Goal: Task Accomplishment & Management: Manage account settings

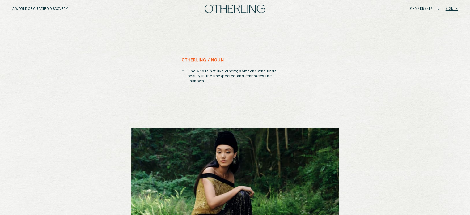
click at [452, 9] on link "Sign in" at bounding box center [451, 9] width 12 height 4
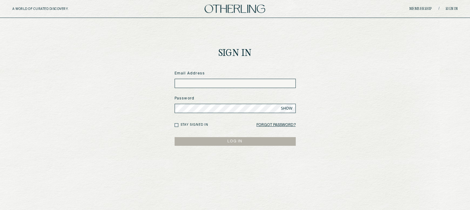
type input "**********"
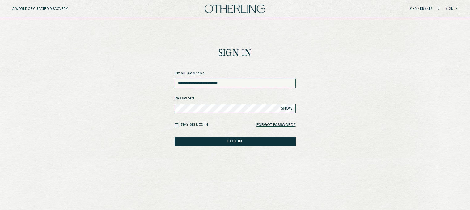
click at [220, 143] on button "LOG IN" at bounding box center [235, 141] width 121 height 9
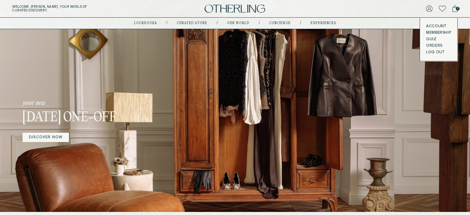
click at [431, 25] on link "Account" at bounding box center [438, 26] width 25 height 5
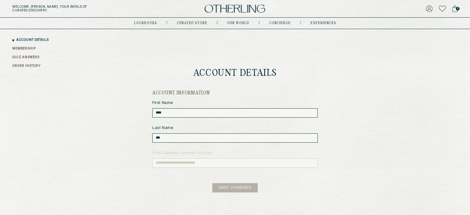
click at [16, 47] on link "MEMBERSHIP" at bounding box center [23, 48] width 23 height 5
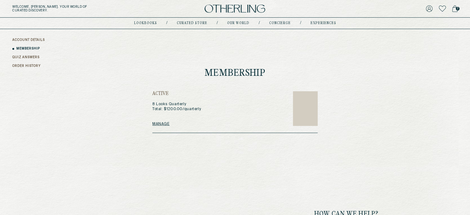
click at [27, 57] on link "QUIZ ANSWERS" at bounding box center [25, 57] width 27 height 5
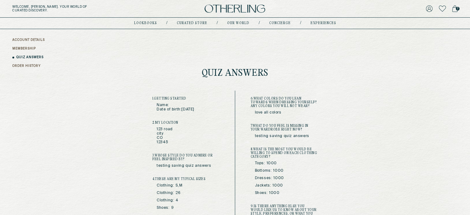
click at [26, 66] on link "ORDER HISTORY" at bounding box center [26, 66] width 28 height 5
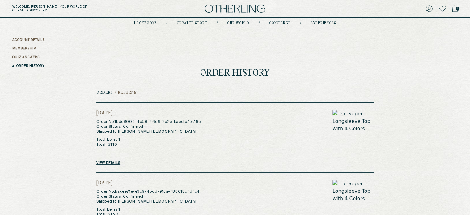
click at [27, 48] on link "MEMBERSHIP" at bounding box center [23, 48] width 23 height 5
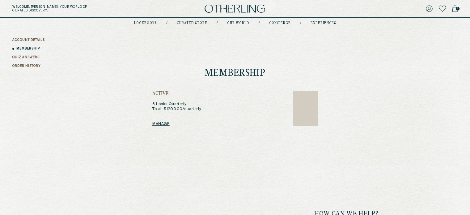
scroll to position [1, 0]
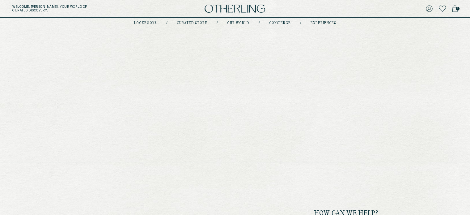
click at [154, 22] on link "lookbooks" at bounding box center [145, 23] width 23 height 3
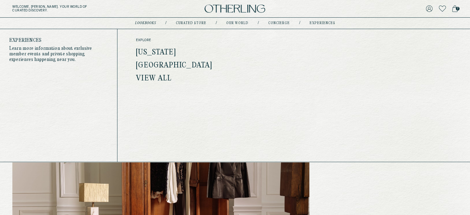
click at [161, 52] on link "[US_STATE]" at bounding box center [156, 52] width 40 height 8
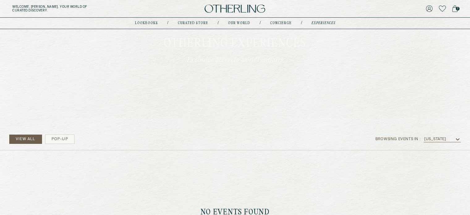
scroll to position [54, 0]
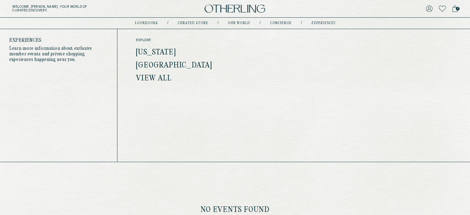
click at [176, 65] on link "[GEOGRAPHIC_DATA]" at bounding box center [174, 65] width 76 height 8
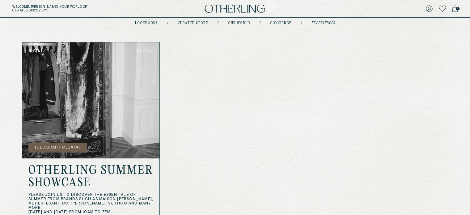
scroll to position [243, 0]
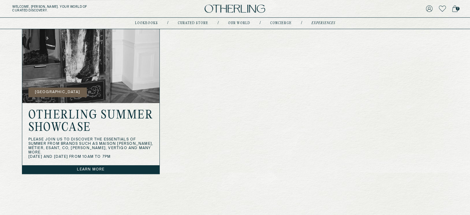
click at [91, 170] on link "Learn more" at bounding box center [90, 169] width 137 height 9
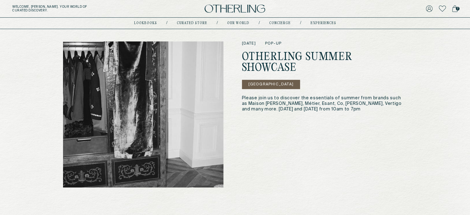
click at [232, 12] on img at bounding box center [234, 9] width 61 height 8
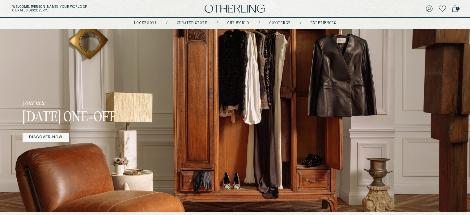
click at [44, 137] on link "DISCOVER NOW" at bounding box center [46, 137] width 46 height 9
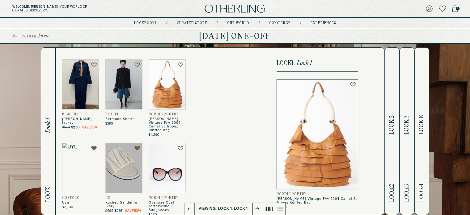
drag, startPoint x: 240, startPoint y: 8, endPoint x: 218, endPoint y: 9, distance: 21.3
click at [218, 9] on img at bounding box center [234, 9] width 61 height 8
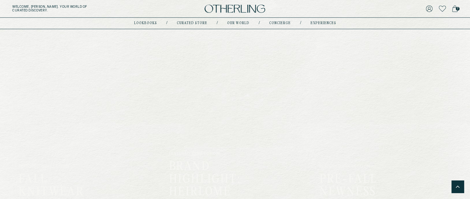
scroll to position [462, 0]
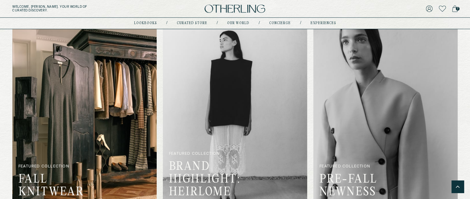
click at [41, 157] on img at bounding box center [84, 118] width 144 height 197
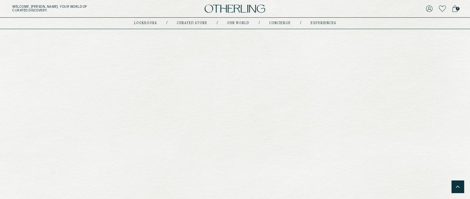
scroll to position [49, 0]
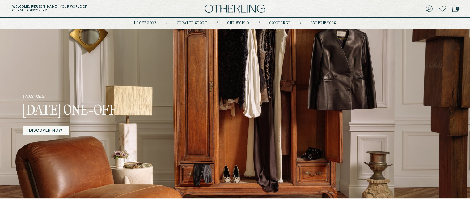
drag, startPoint x: 183, startPoint y: 100, endPoint x: 312, endPoint y: 9, distance: 157.5
click at [312, 9] on div "2" at bounding box center [383, 8] width 148 height 9
click at [453, 10] on icon at bounding box center [455, 8] width 6 height 7
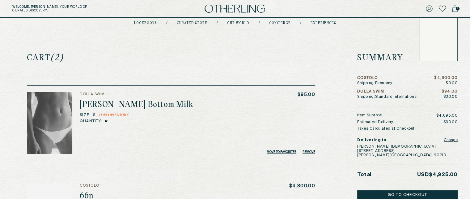
click at [429, 10] on icon at bounding box center [429, 8] width 7 height 7
click at [428, 9] on icon at bounding box center [429, 9] width 6 height 6
click at [431, 28] on link "Account" at bounding box center [438, 26] width 25 height 5
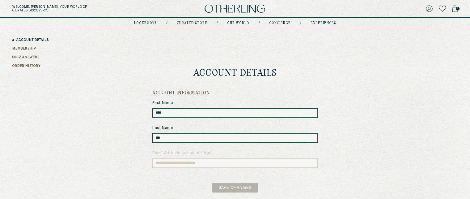
click at [22, 46] on link "MEMBERSHIP" at bounding box center [23, 48] width 23 height 5
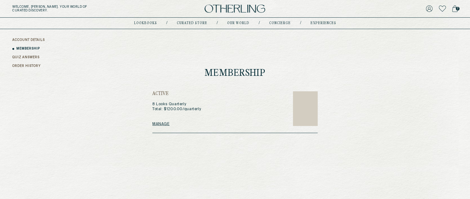
click at [19, 58] on link "QUIZ ANSWERS" at bounding box center [25, 57] width 27 height 5
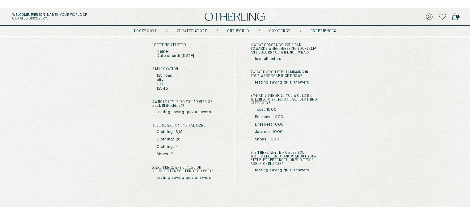
scroll to position [128, 0]
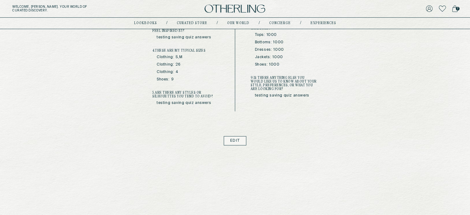
click at [104, 84] on div "Hi, [PERSON_NAME] ACCOUNT DETAILS MEMBERSHIP QUIZ ANSWERS ORDER HISTORY Quiz An…" at bounding box center [235, 23] width 470 height 244
click at [429, 7] on icon at bounding box center [429, 9] width 6 height 6
click at [428, 5] on icon at bounding box center [429, 8] width 7 height 7
click at [427, 38] on link "Quiz" at bounding box center [438, 39] width 25 height 5
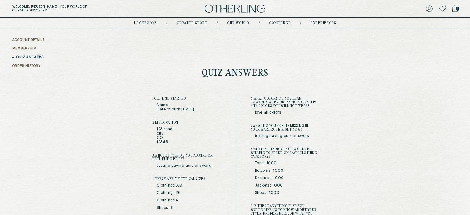
click at [35, 57] on link "QUIZ ANSWERS" at bounding box center [29, 57] width 27 height 5
